Goal: Complete application form

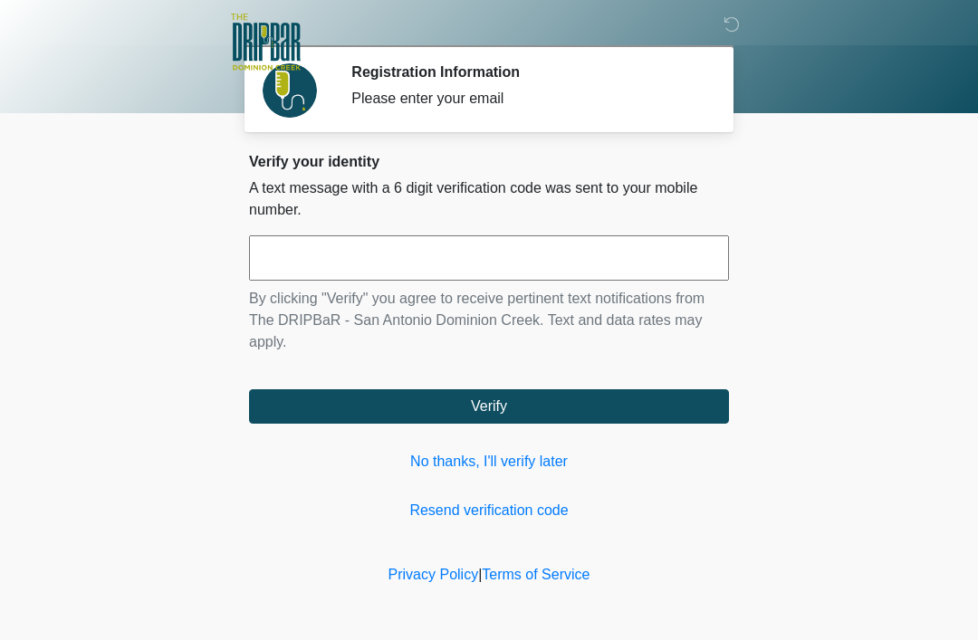
click at [519, 235] on input "text" at bounding box center [489, 257] width 480 height 45
type input "******"
click at [636, 407] on button "Verify" at bounding box center [489, 406] width 480 height 34
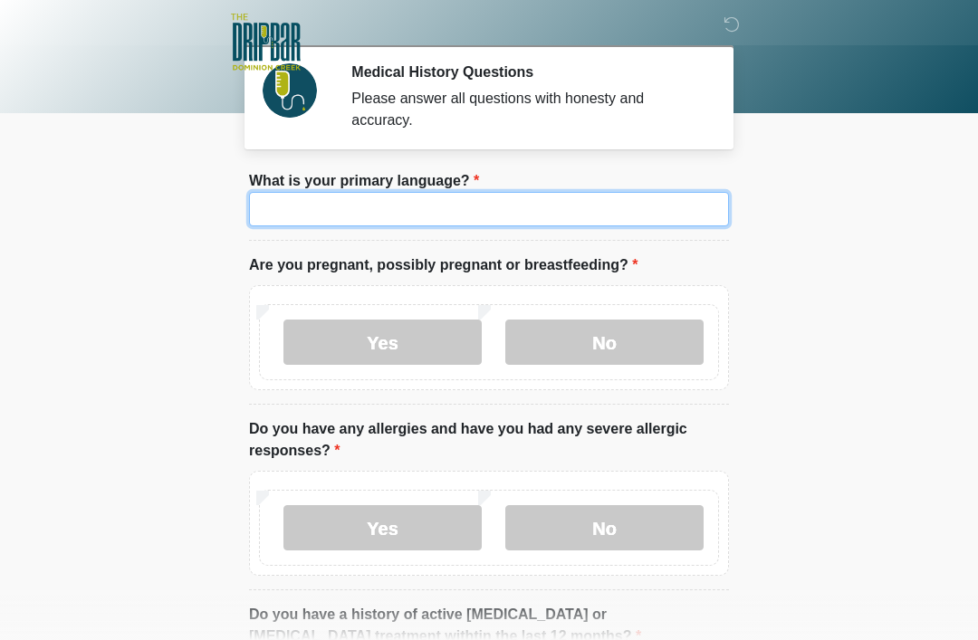
click at [593, 206] on input "What is your primary language?" at bounding box center [489, 209] width 480 height 34
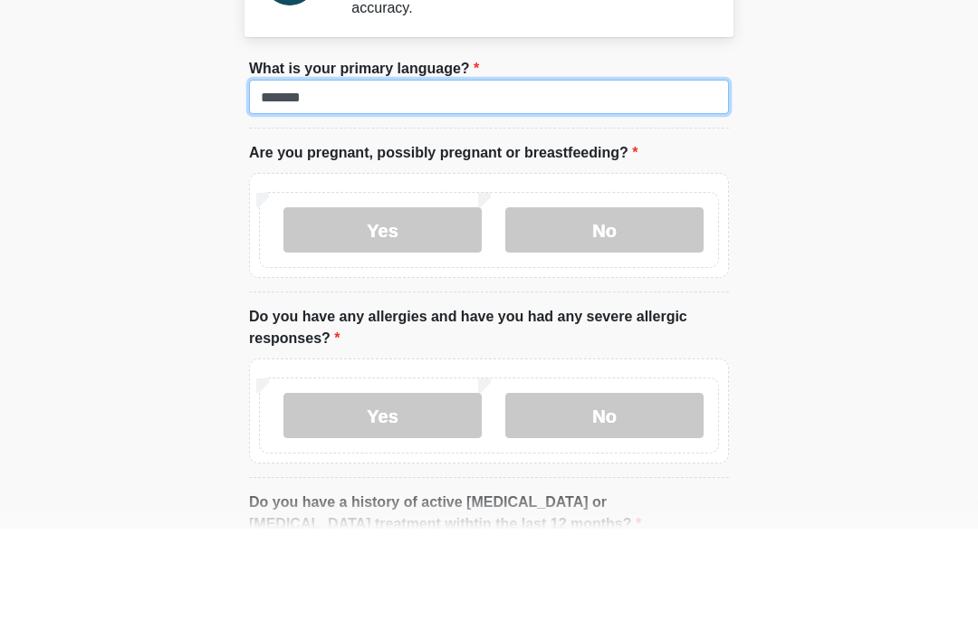
type input "*******"
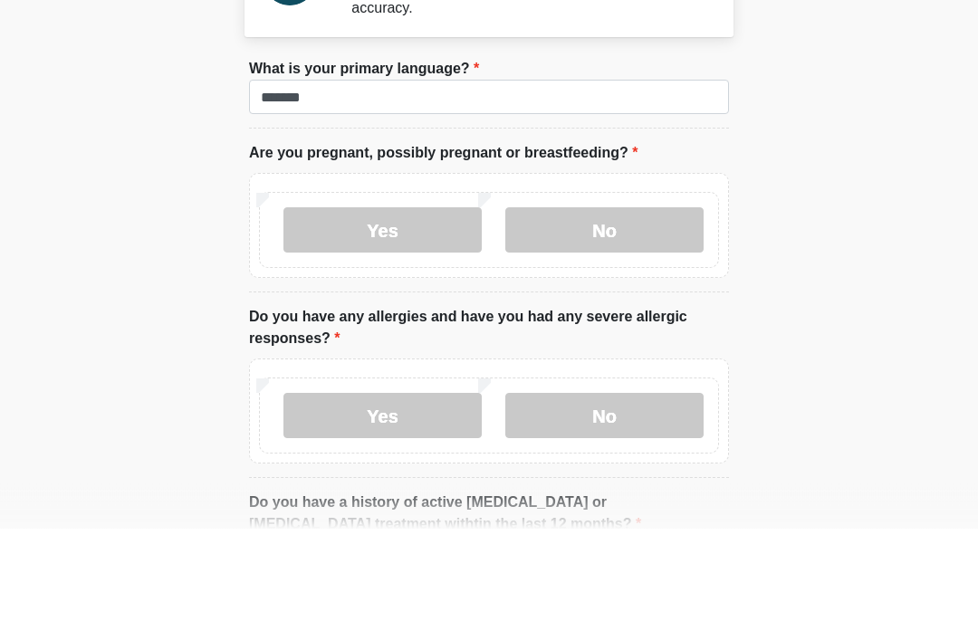
click at [639, 320] on label "No" at bounding box center [604, 342] width 198 height 45
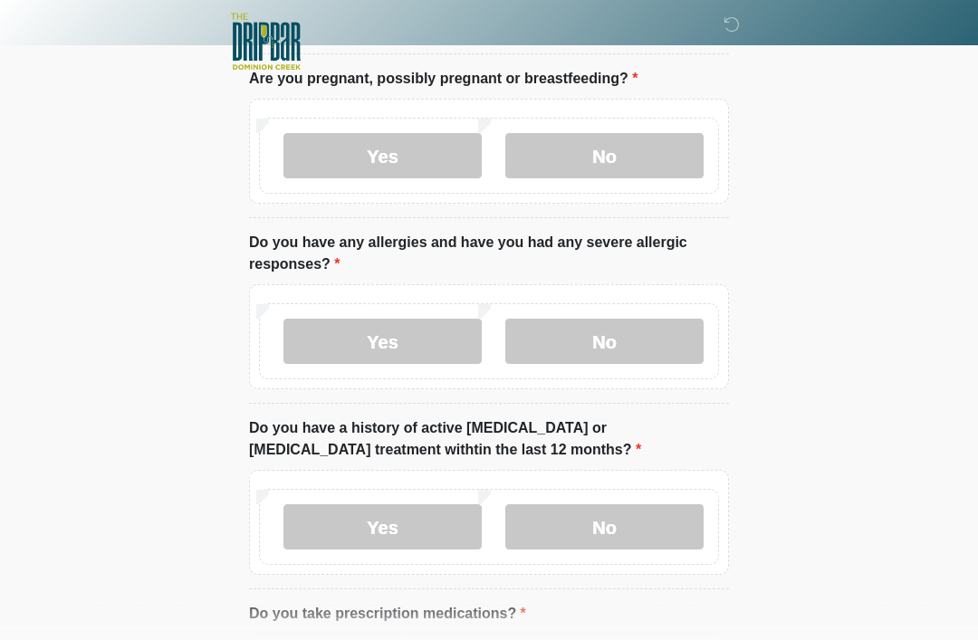
scroll to position [187, 0]
click at [648, 341] on label "No" at bounding box center [604, 341] width 198 height 45
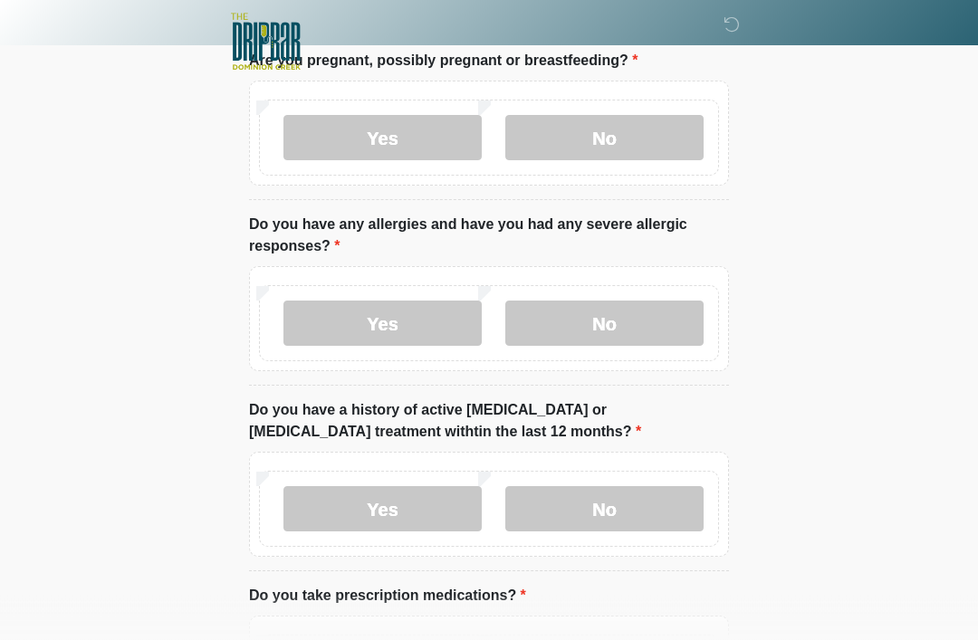
scroll to position [303, 0]
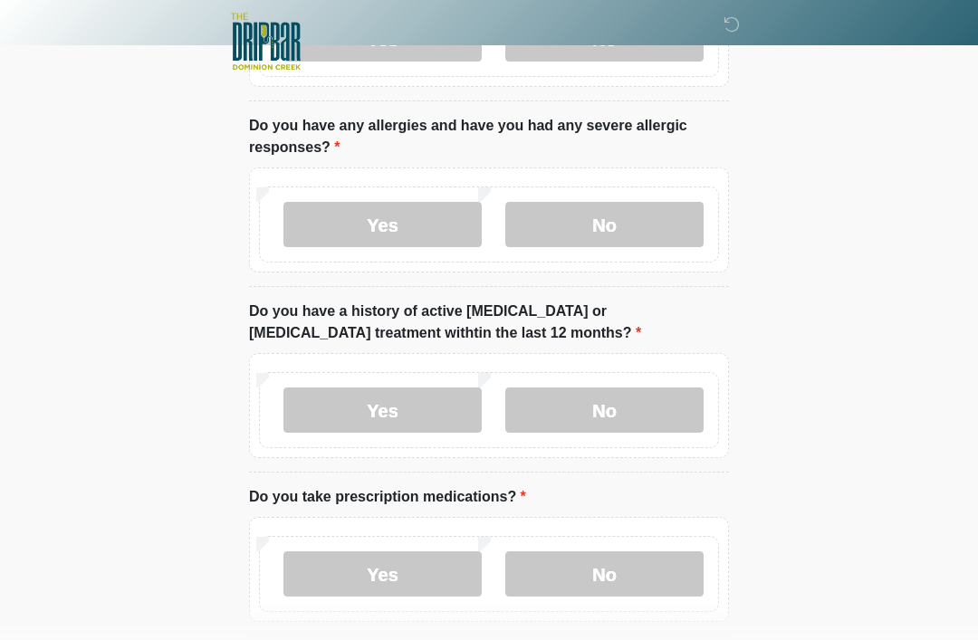
click at [661, 413] on label "No" at bounding box center [604, 411] width 198 height 45
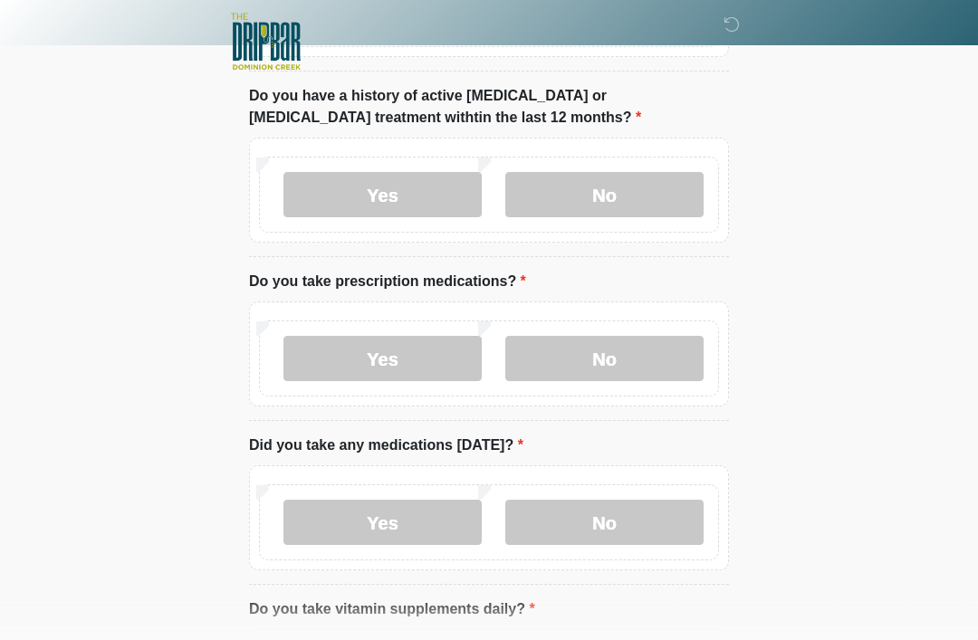
click at [426, 347] on label "Yes" at bounding box center [382, 359] width 198 height 45
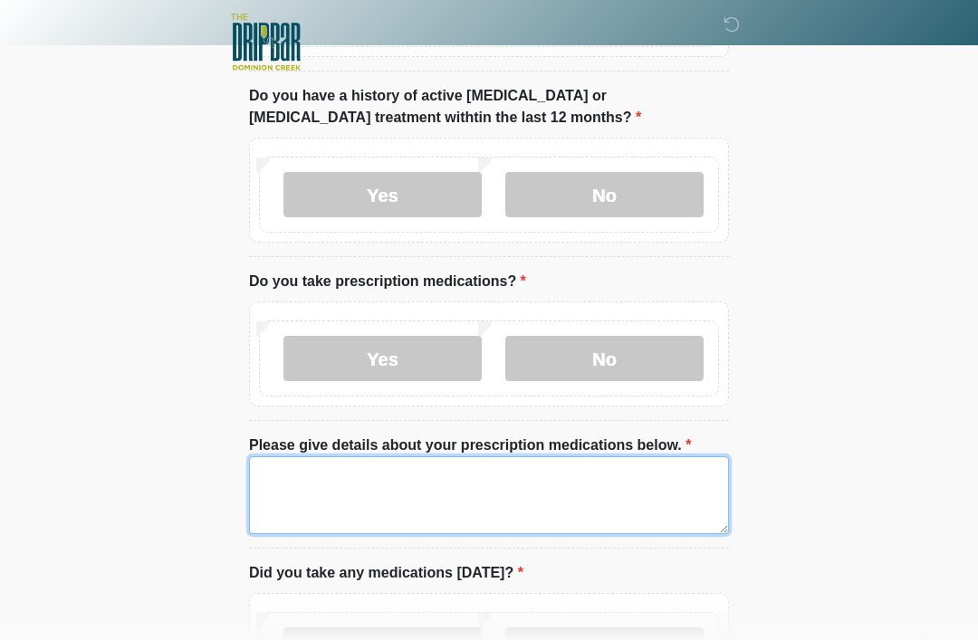
click at [598, 491] on textarea "Please give details about your prescription medications below." at bounding box center [489, 495] width 480 height 78
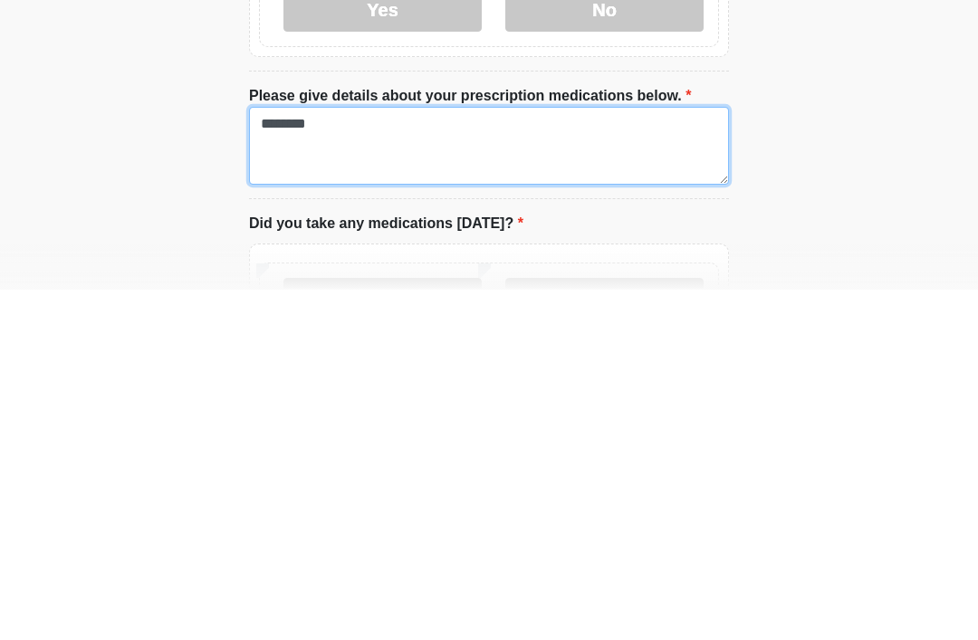
scroll to position [554, 0]
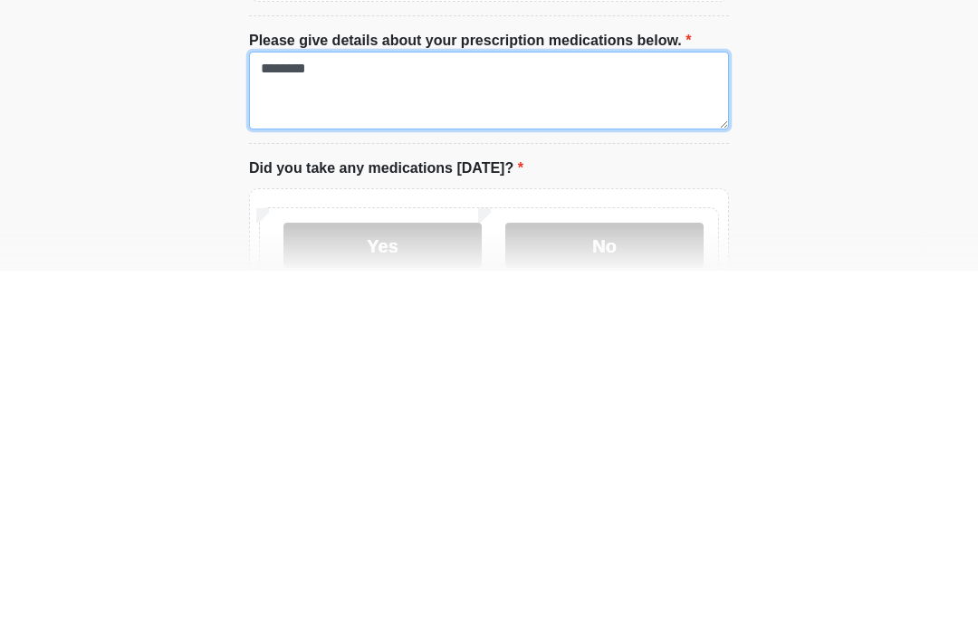
type textarea "********"
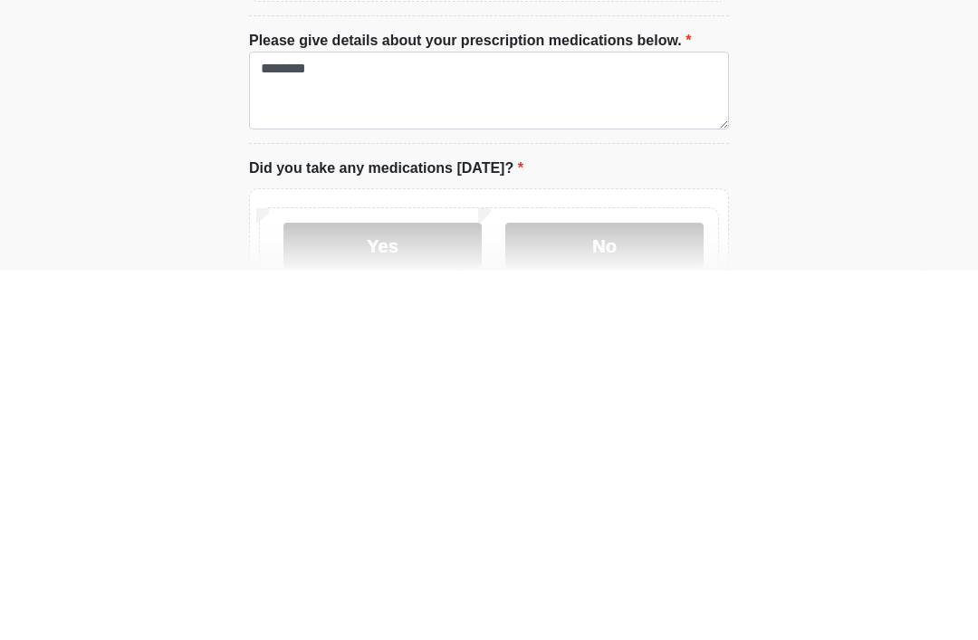
click at [630, 592] on label "No" at bounding box center [604, 614] width 198 height 45
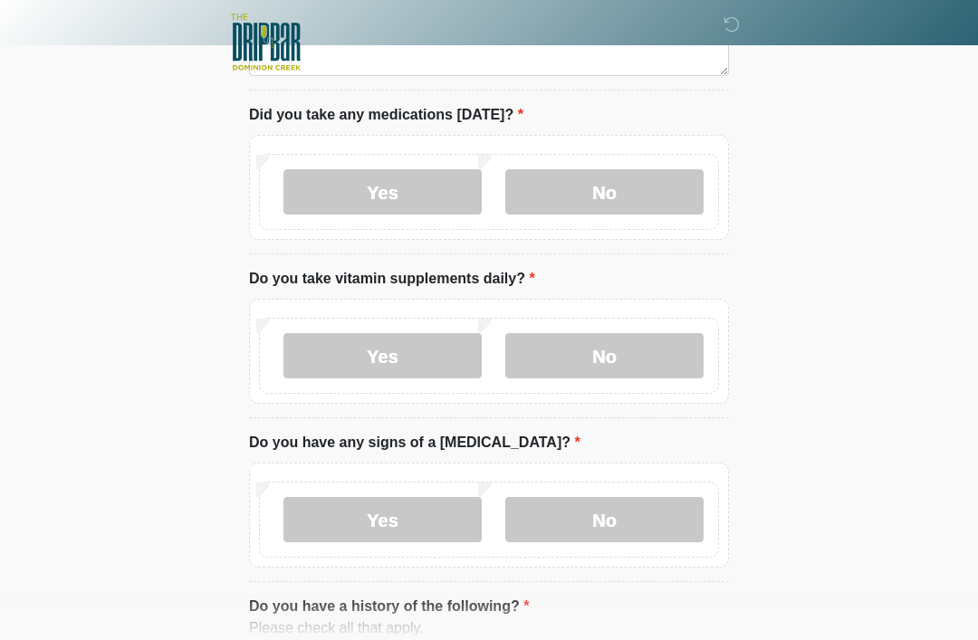
scroll to position [992, 0]
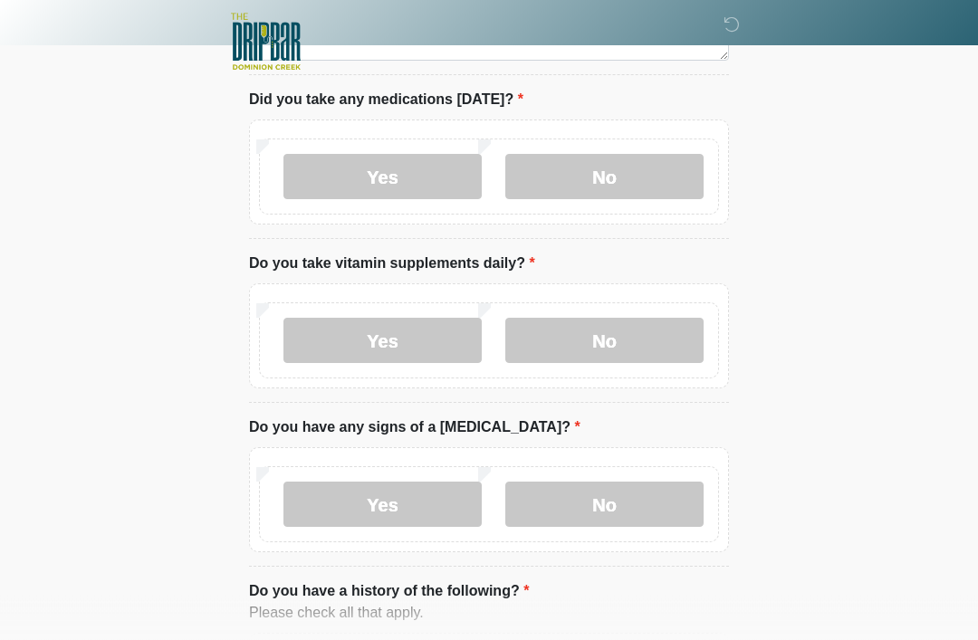
click at [434, 334] on label "Yes" at bounding box center [382, 341] width 198 height 45
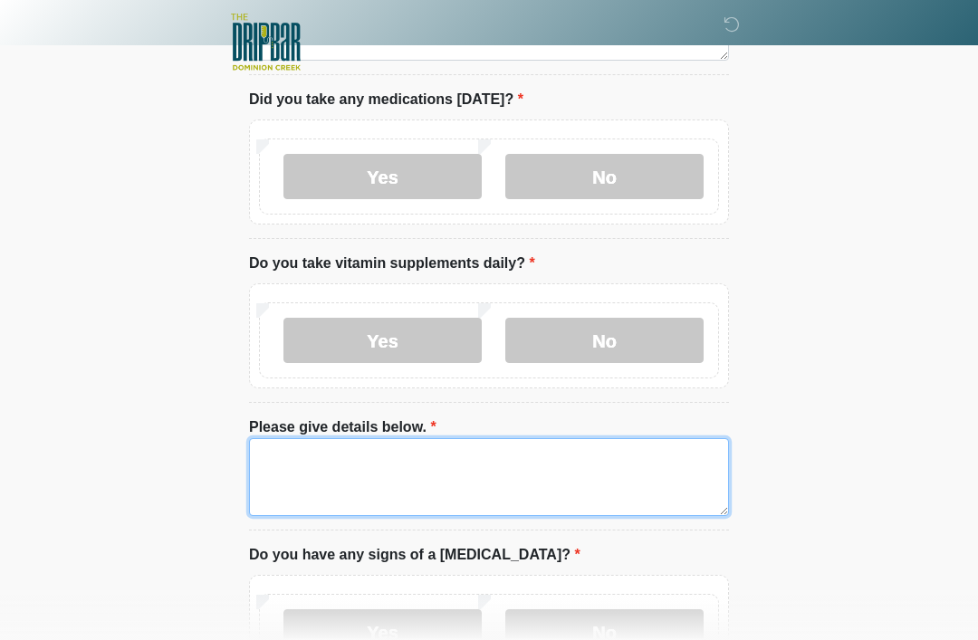
click at [504, 469] on textarea "Please give details below." at bounding box center [489, 477] width 480 height 78
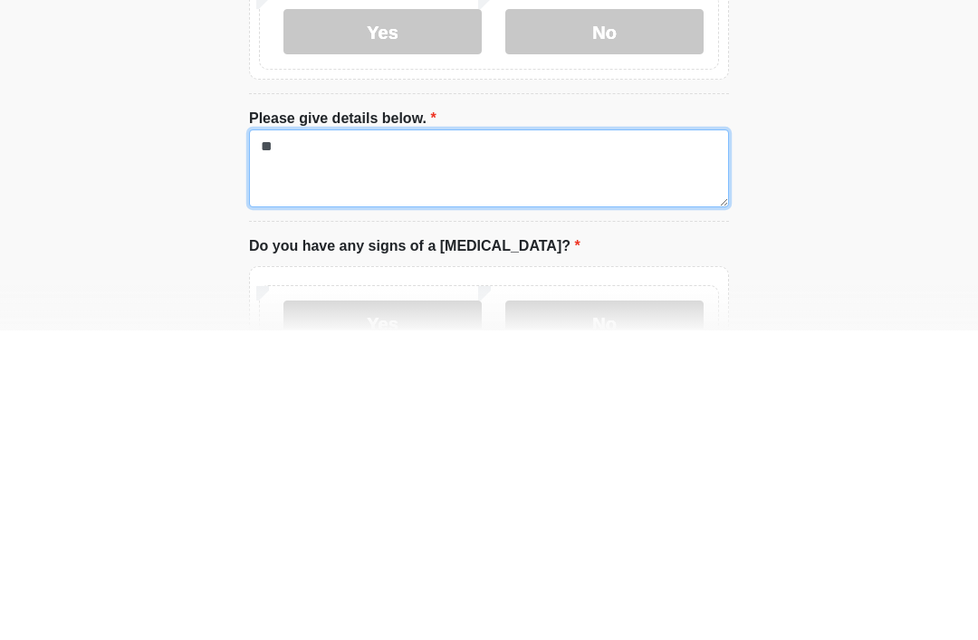
type textarea "*"
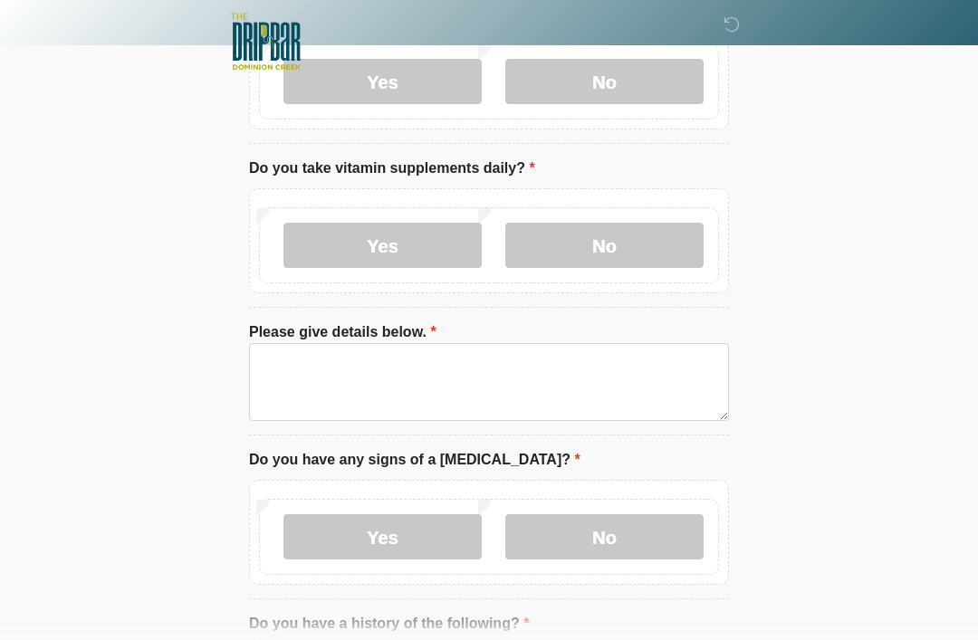
scroll to position [1085, 0]
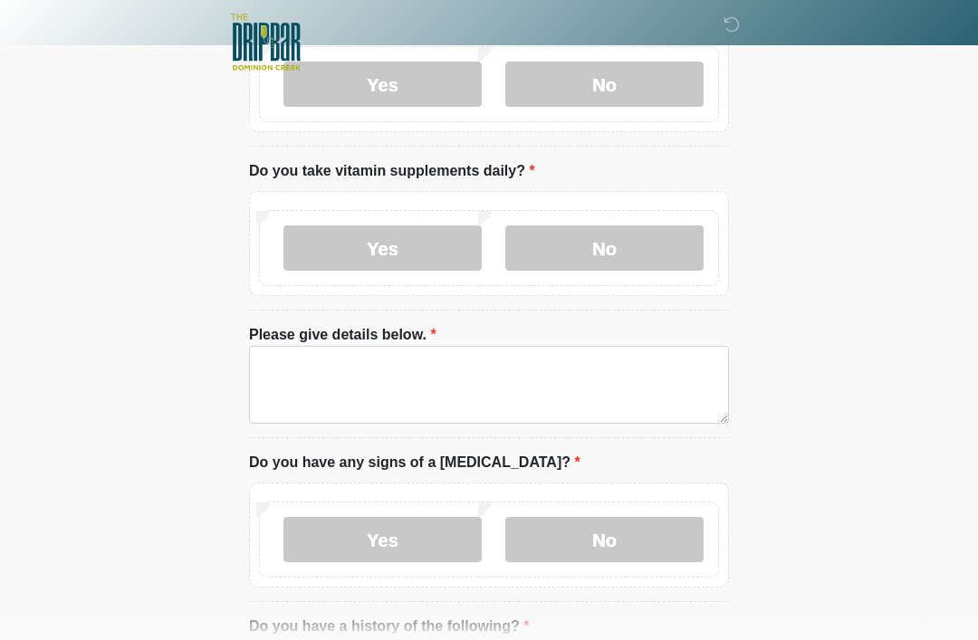
click at [650, 244] on label "No" at bounding box center [604, 248] width 198 height 45
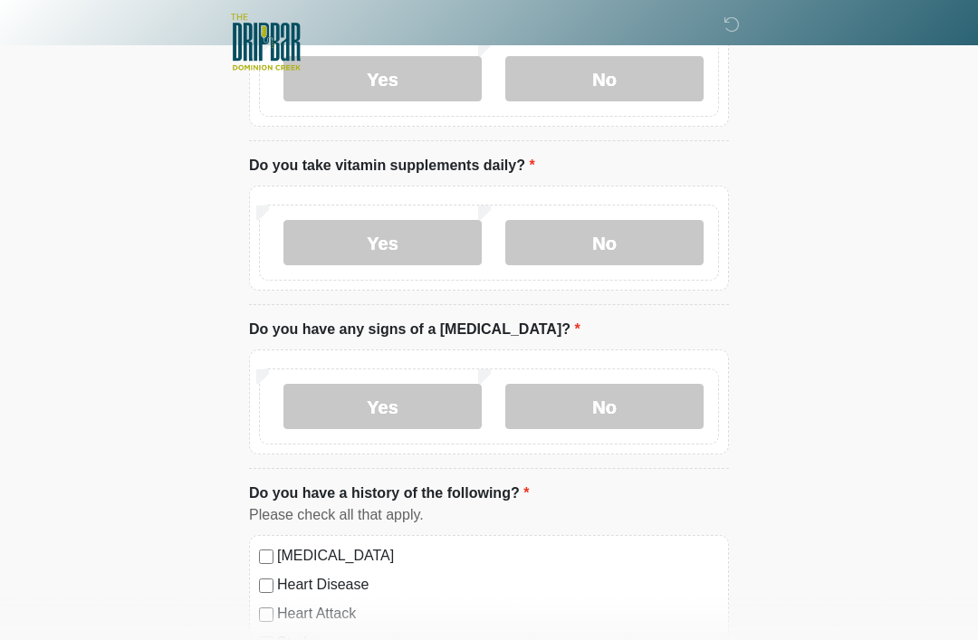
scroll to position [1088, 0]
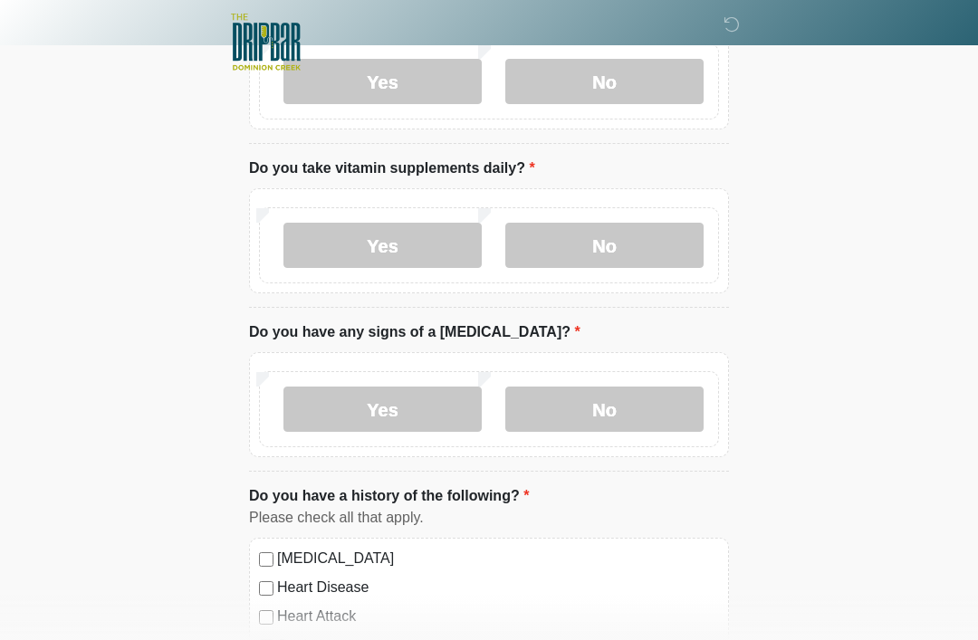
click at [638, 415] on label "No" at bounding box center [604, 409] width 198 height 45
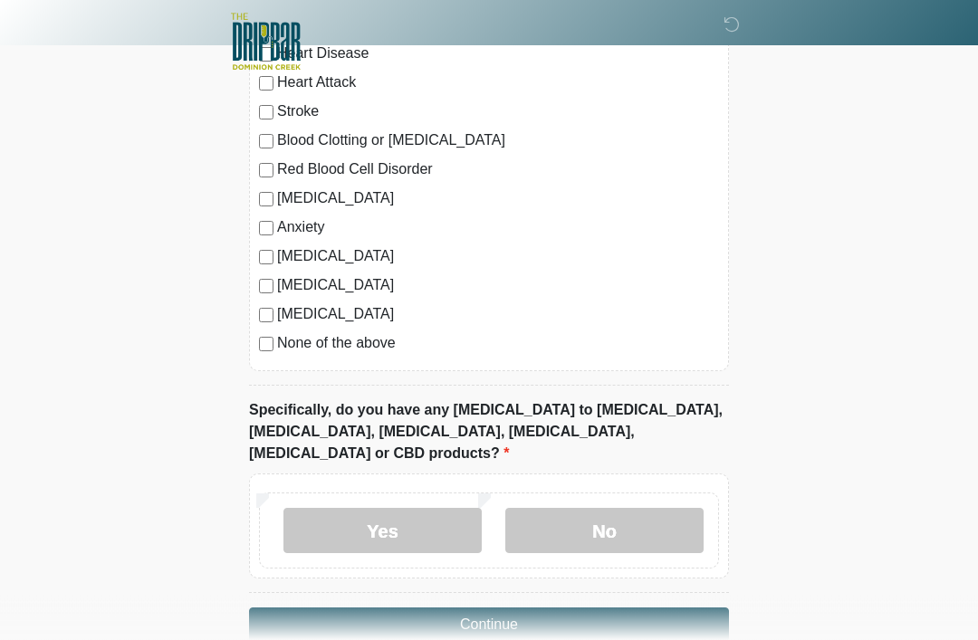
scroll to position [1624, 0]
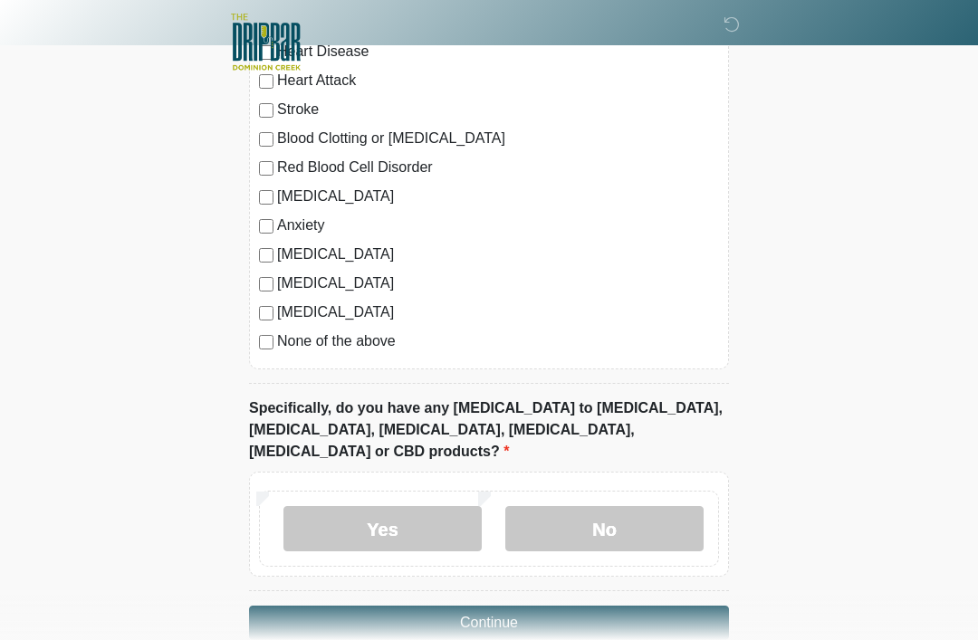
click at [639, 506] on label "No" at bounding box center [604, 528] width 198 height 45
click at [653, 606] on button "Continue" at bounding box center [489, 623] width 480 height 34
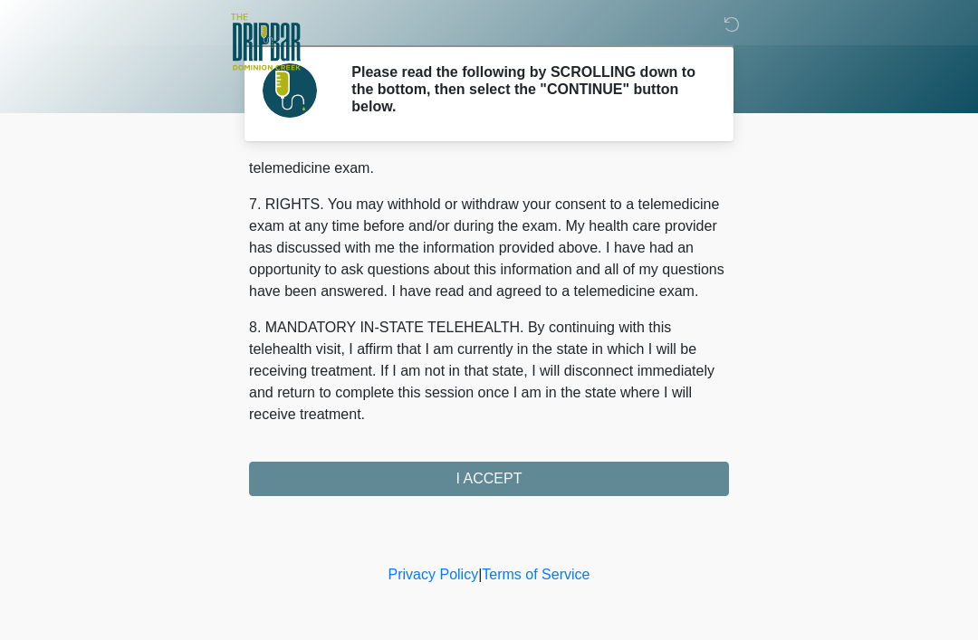
scroll to position [794, 0]
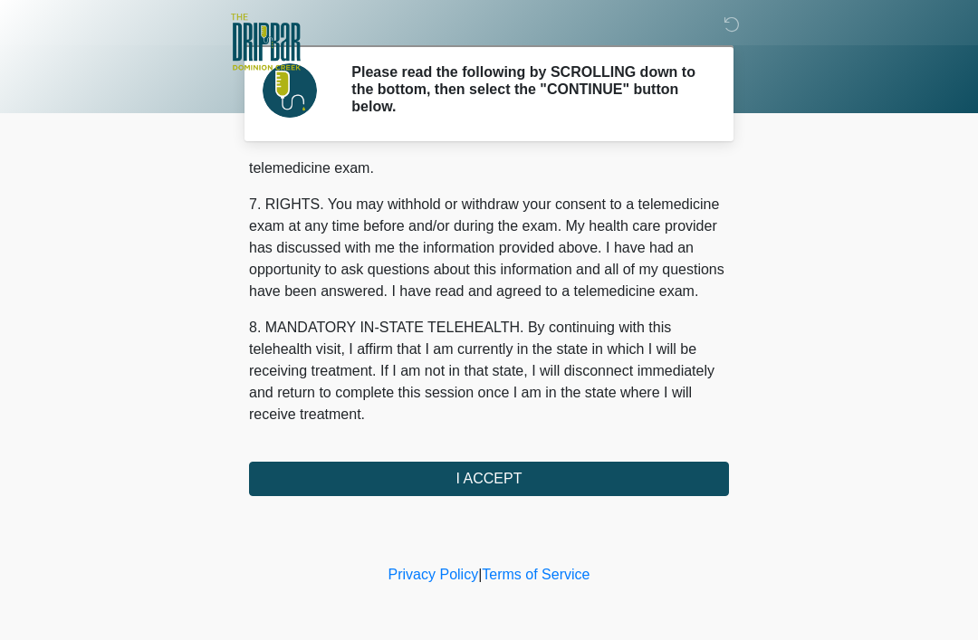
click at [541, 477] on button "I ACCEPT" at bounding box center [489, 479] width 480 height 34
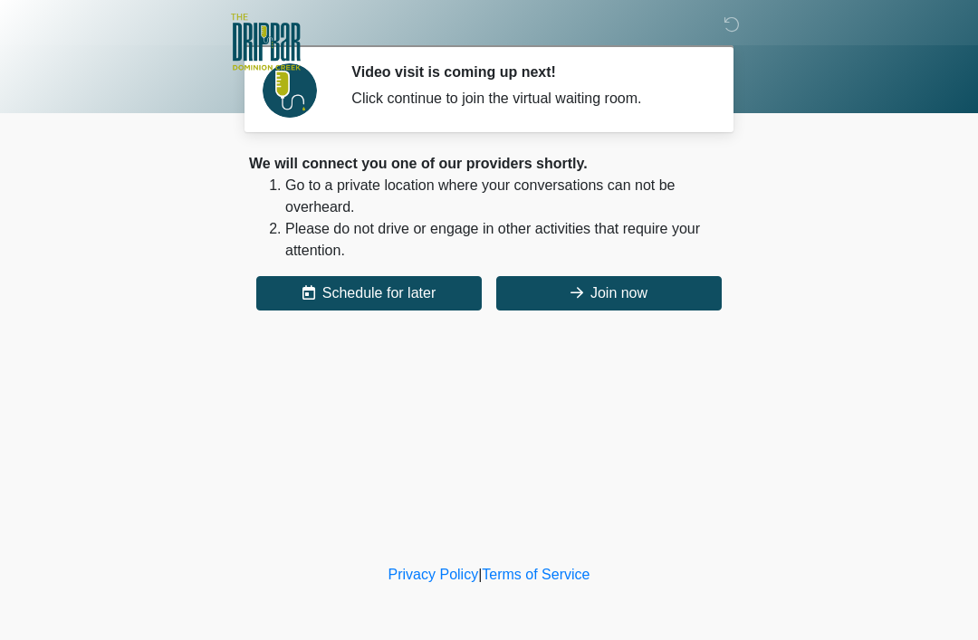
click at [641, 295] on button "Join now" at bounding box center [609, 293] width 226 height 34
